Goal: Task Accomplishment & Management: Complete application form

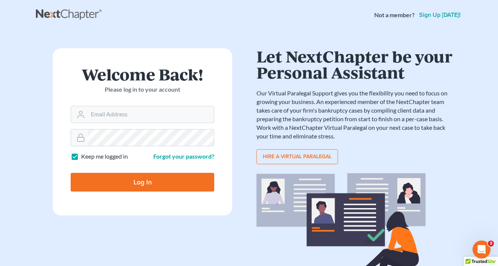
type input "[EMAIL_ADDRESS][DOMAIN_NAME]"
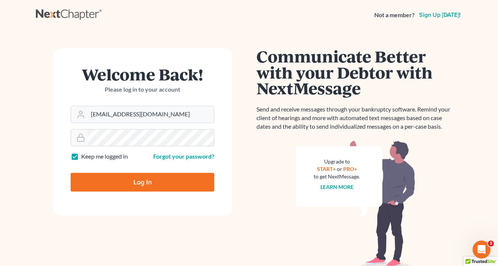
click at [133, 185] on input "Log In" at bounding box center [142, 182] width 143 height 19
type input "Thinking..."
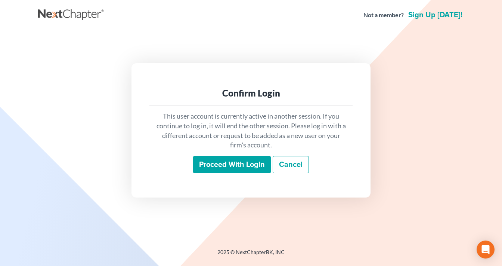
click at [229, 174] on div "This user account is currently active in another session. If you continue to lo…" at bounding box center [250, 142] width 203 height 74
click at [229, 167] on input "Proceed with login" at bounding box center [232, 164] width 78 height 17
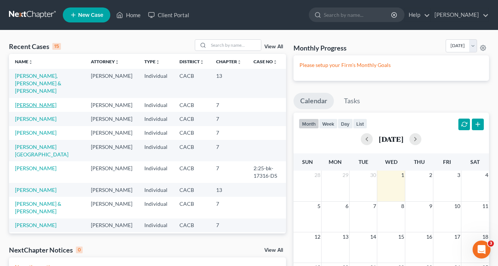
click at [37, 102] on link "Tucci, Anthony" at bounding box center [35, 105] width 41 height 6
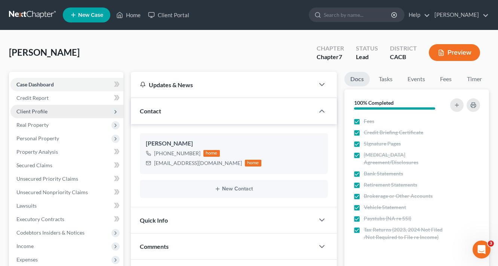
click at [32, 112] on span "Client Profile" at bounding box center [31, 111] width 31 height 6
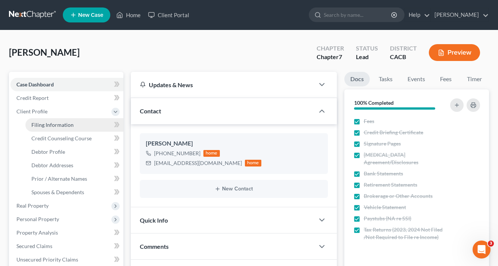
click at [49, 122] on span "Filing Information" at bounding box center [52, 124] width 42 height 6
select select "1"
select select "0"
select select "4"
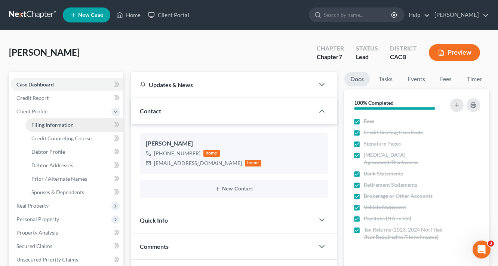
select select "0"
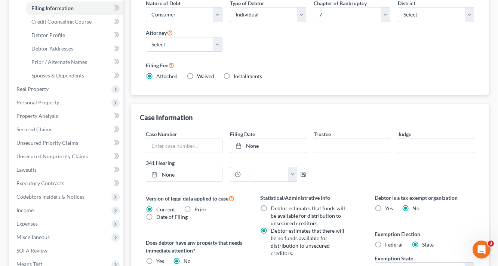
scroll to position [120, 0]
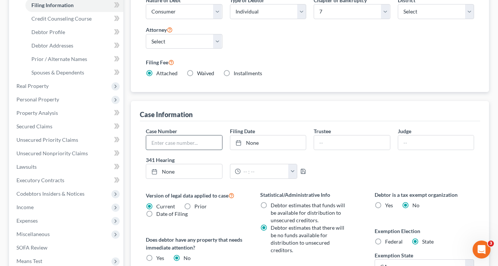
click at [194, 143] on input "text" at bounding box center [184, 142] width 76 height 14
type input "2:25-bk-18698-BR"
click at [284, 140] on link "10/1/2025" at bounding box center [268, 142] width 76 height 14
click at [320, 105] on div "Case Information" at bounding box center [310, 111] width 340 height 20
click at [329, 141] on input "text" at bounding box center [352, 142] width 76 height 14
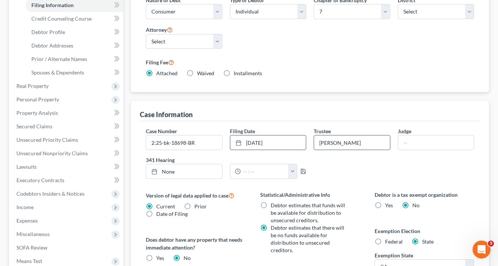
type input "Rosendo Gonzalez"
type input "BR"
click at [342, 68] on div "Filing Fee Attached Waived Waived Installments Installments" at bounding box center [310, 67] width 328 height 19
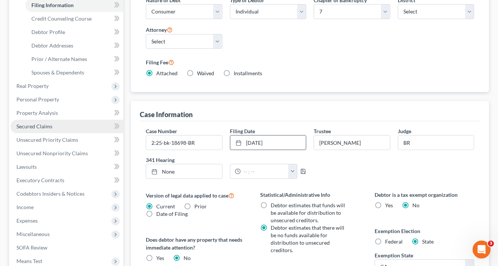
scroll to position [239, 0]
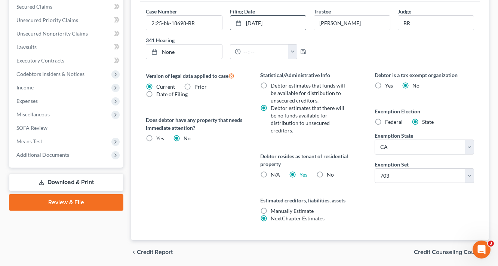
click at [79, 178] on link "Download & Print" at bounding box center [66, 182] width 114 height 18
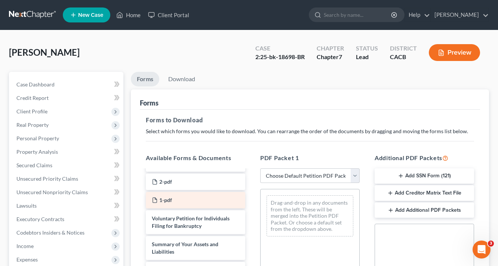
scroll to position [149, 0]
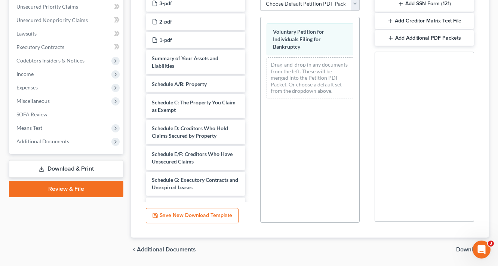
scroll to position [195, 0]
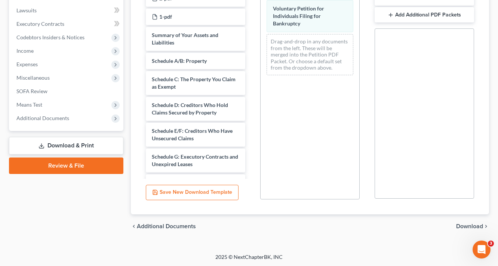
click at [462, 225] on span "Download" at bounding box center [469, 226] width 27 height 6
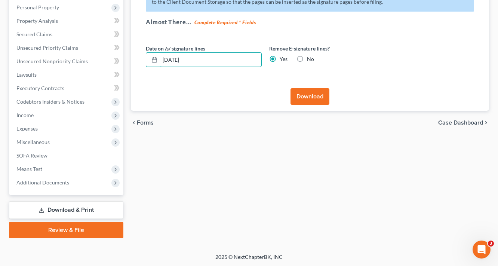
drag, startPoint x: 199, startPoint y: 59, endPoint x: 121, endPoint y: 76, distance: 79.4
click at [122, 75] on div "Petition Navigation Case Dashboard Payments Invoices Payments Payments Credit R…" at bounding box center [248, 89] width 487 height 297
click at [307, 101] on button "Download" at bounding box center [309, 96] width 39 height 16
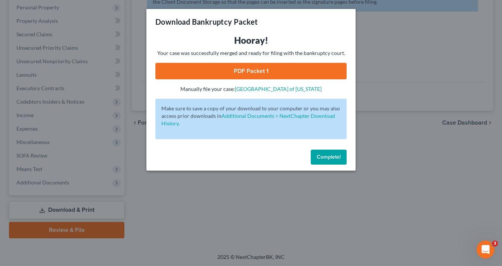
click at [267, 75] on link "PDF Packet 1" at bounding box center [250, 71] width 191 height 16
